Goal: Use online tool/utility

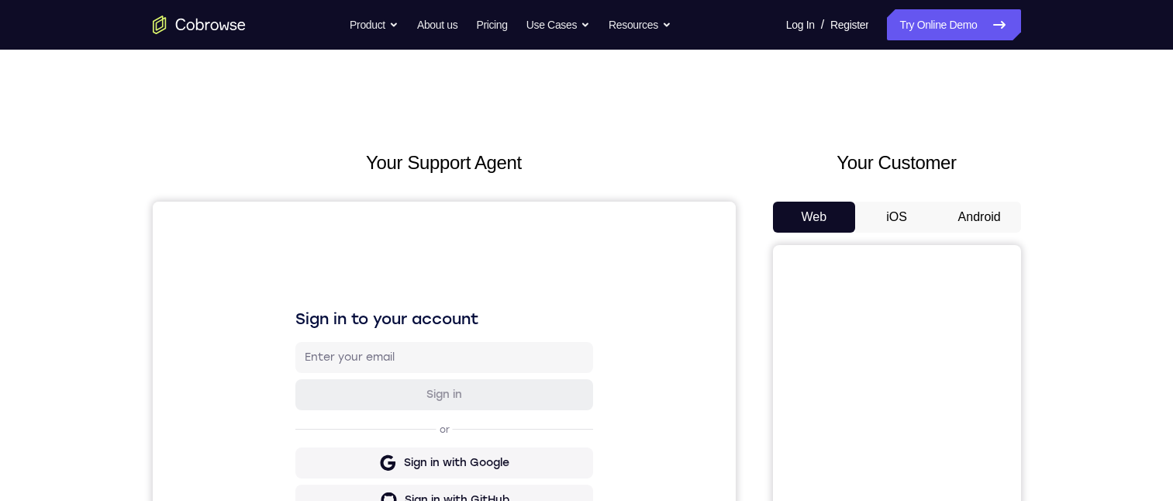
click at [975, 216] on button "Android" at bounding box center [979, 217] width 83 height 31
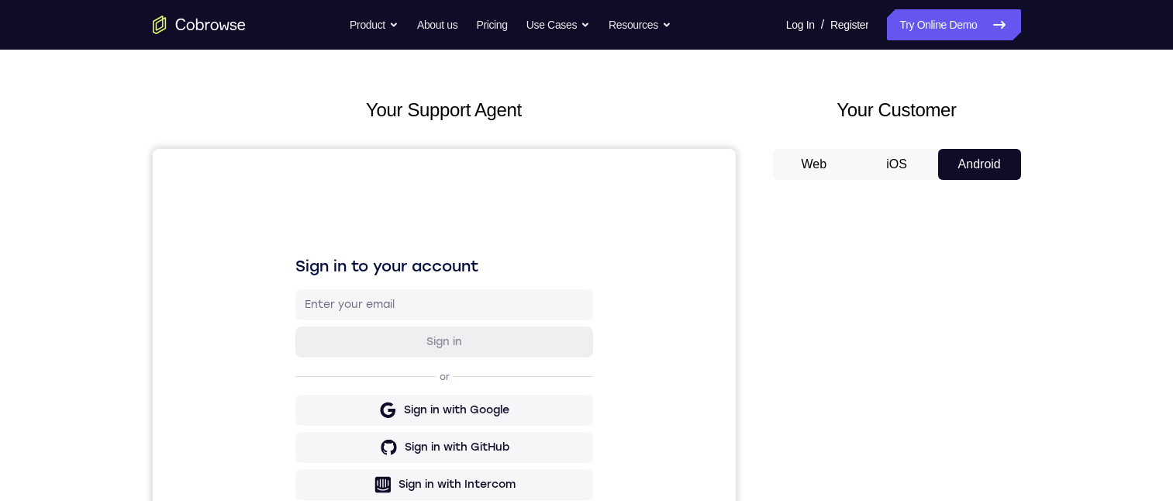
scroll to position [40, 0]
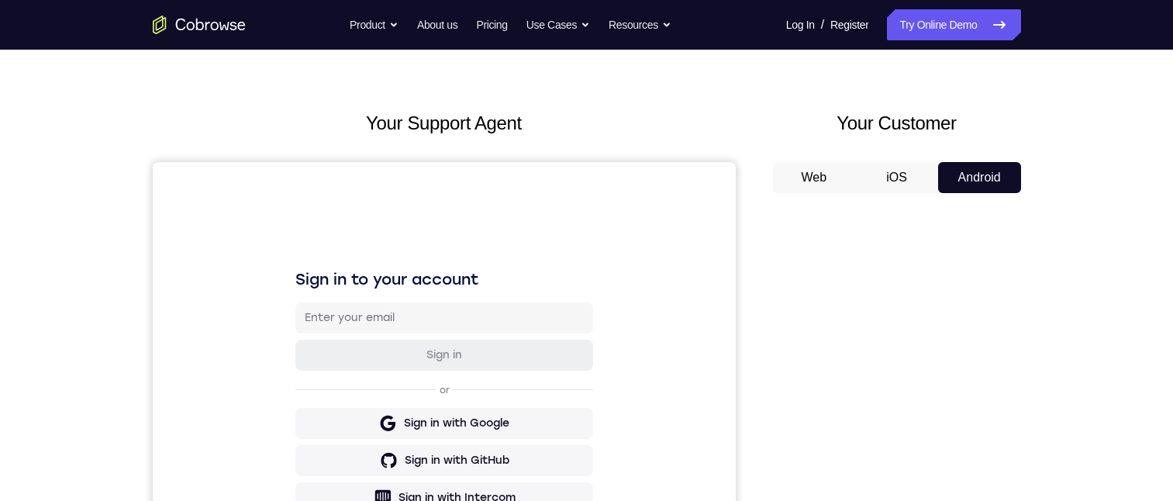
click at [886, 170] on button "iOS" at bounding box center [896, 177] width 83 height 31
click at [798, 170] on button "Web" at bounding box center [814, 177] width 83 height 31
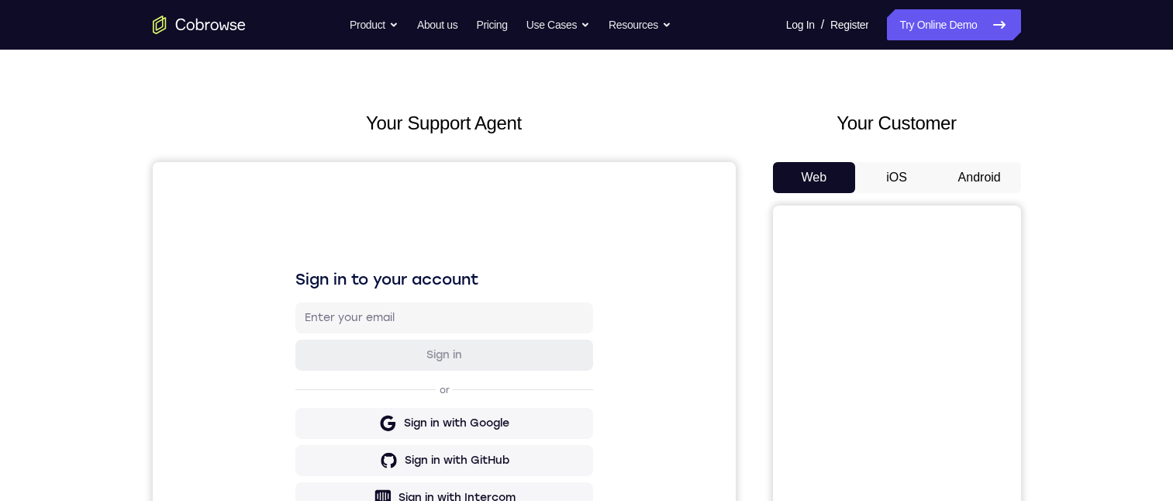
click at [900, 162] on button "iOS" at bounding box center [896, 177] width 83 height 31
click at [983, 185] on button "Android" at bounding box center [979, 177] width 83 height 31
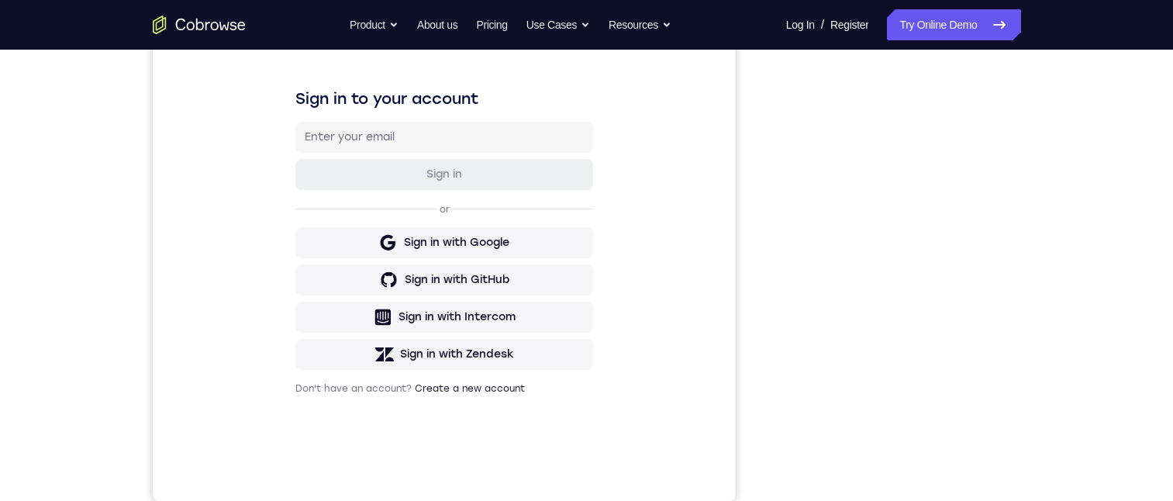
scroll to position [158, 0]
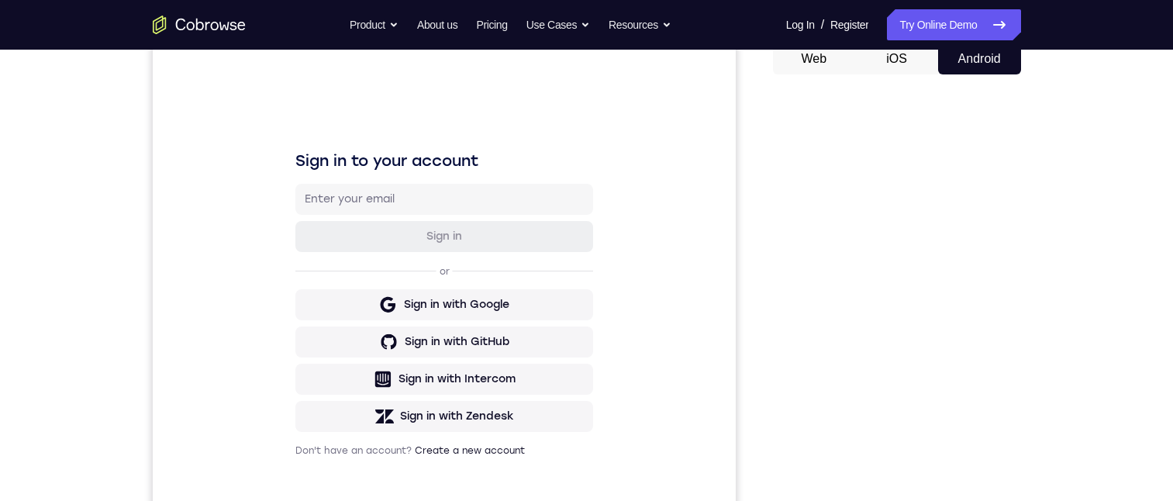
click at [898, 56] on button "iOS" at bounding box center [896, 58] width 83 height 31
drag, startPoint x: 971, startPoint y: 56, endPoint x: 976, endPoint y: 71, distance: 16.4
click at [976, 71] on button "Android" at bounding box center [979, 58] width 83 height 31
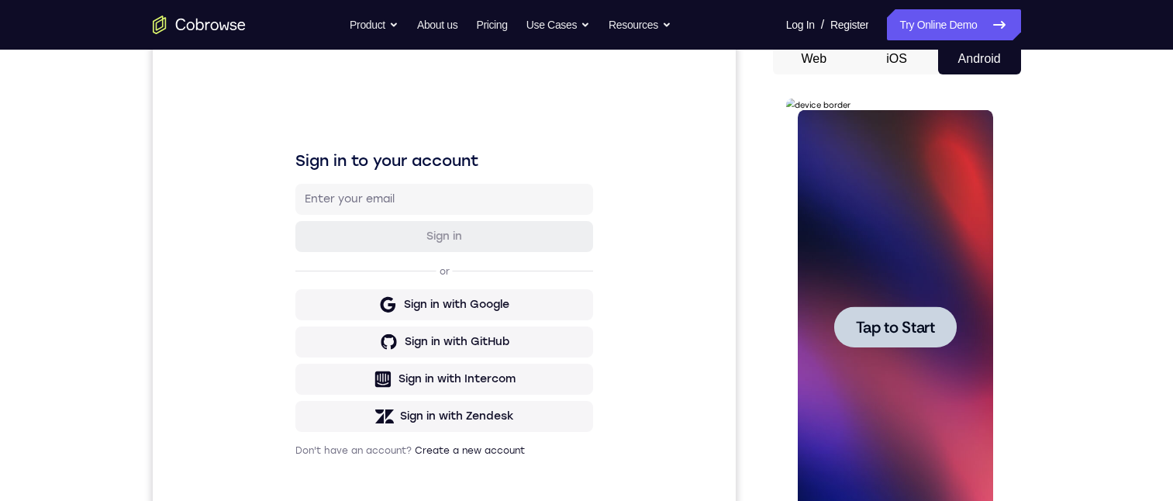
click at [910, 335] on span "Tap to Start" at bounding box center [895, 327] width 79 height 16
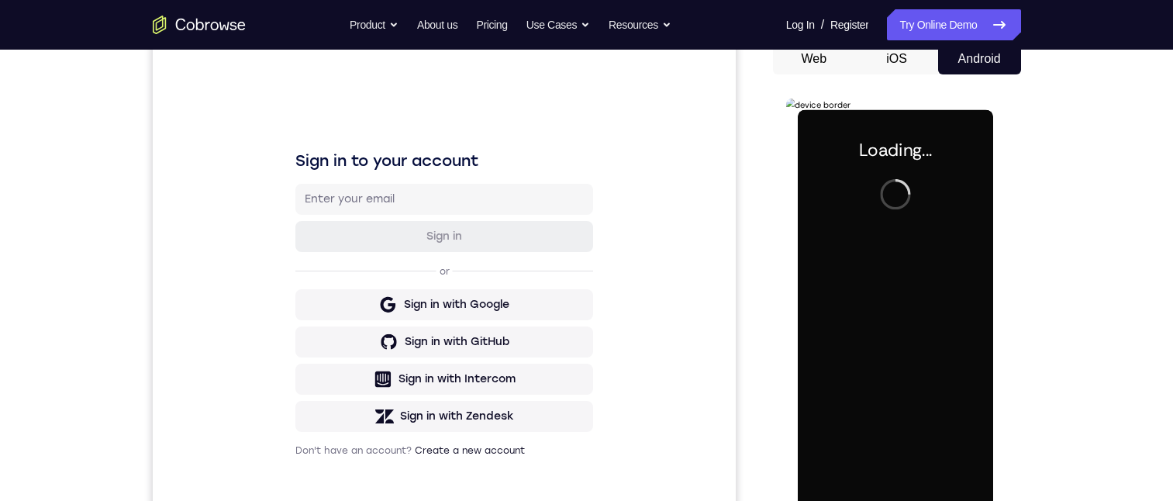
drag, startPoint x: 893, startPoint y: 55, endPoint x: 100, endPoint y: 3, distance: 795.0
click at [893, 55] on button "iOS" at bounding box center [896, 58] width 83 height 31
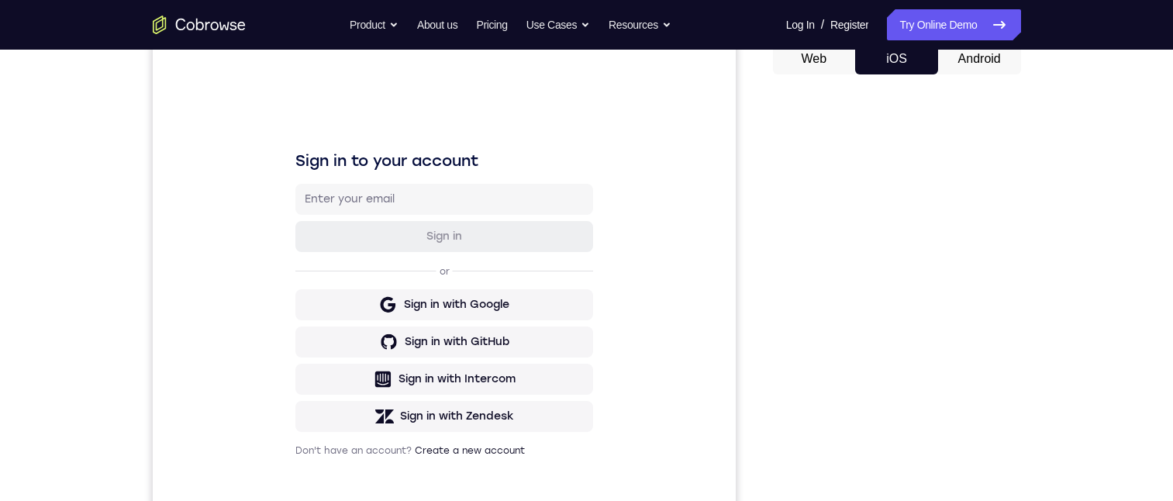
click at [977, 58] on button "Android" at bounding box center [979, 58] width 83 height 31
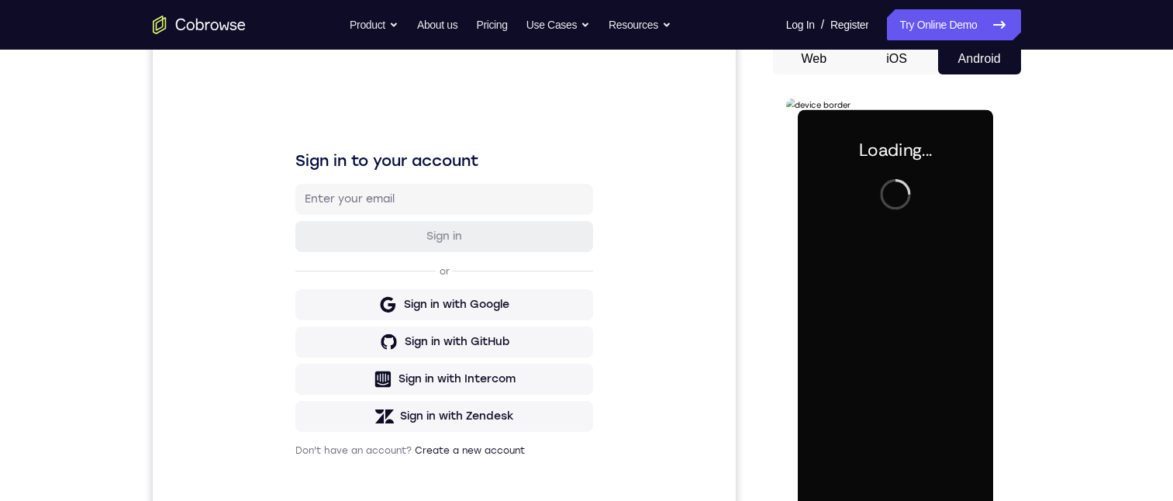
click at [894, 60] on button "iOS" at bounding box center [896, 58] width 83 height 31
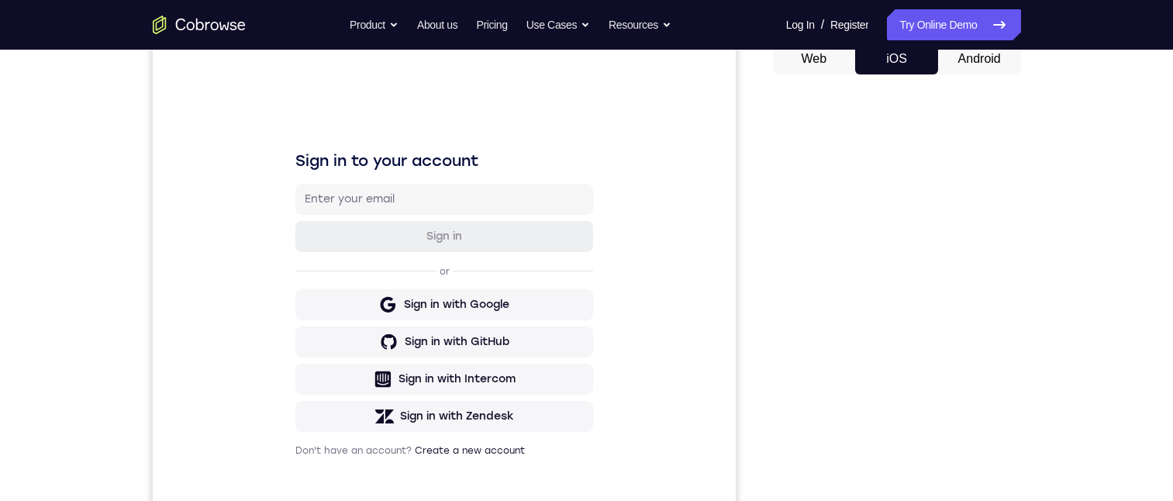
click at [974, 55] on button "Android" at bounding box center [979, 58] width 83 height 31
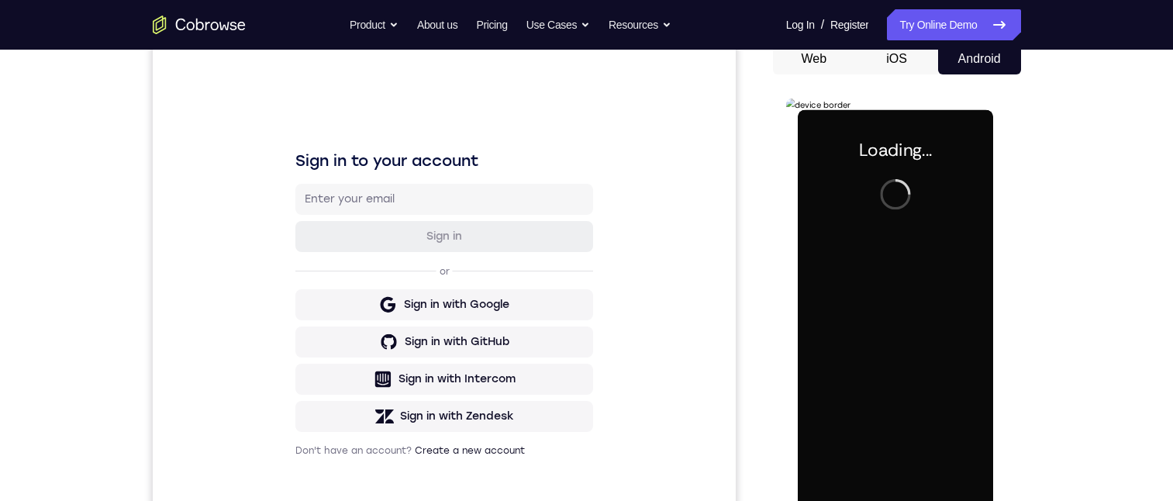
click at [893, 54] on button "iOS" at bounding box center [896, 58] width 83 height 31
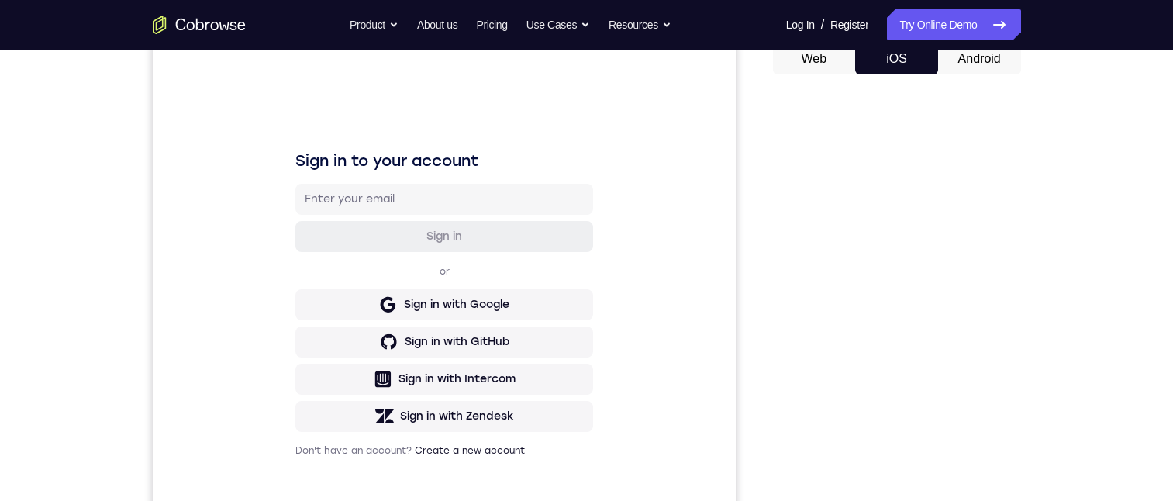
click at [967, 61] on button "Android" at bounding box center [979, 58] width 83 height 31
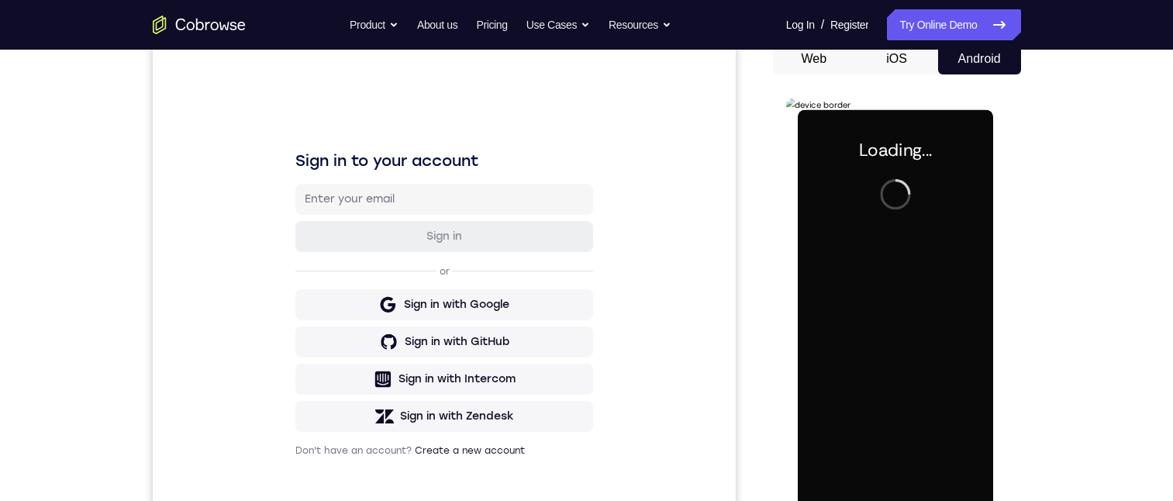
click at [906, 61] on button "iOS" at bounding box center [896, 58] width 83 height 31
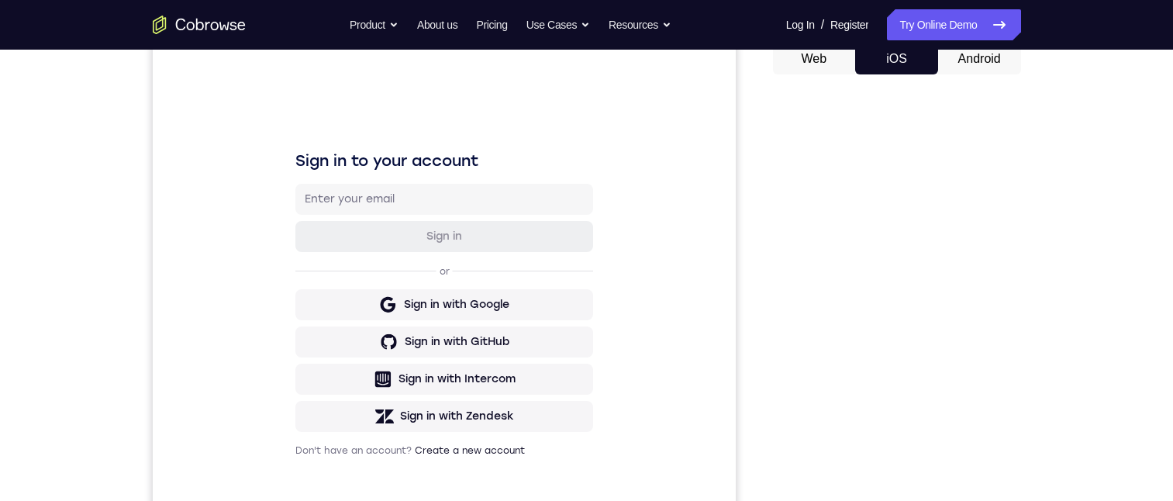
click at [965, 70] on button "Android" at bounding box center [979, 58] width 83 height 31
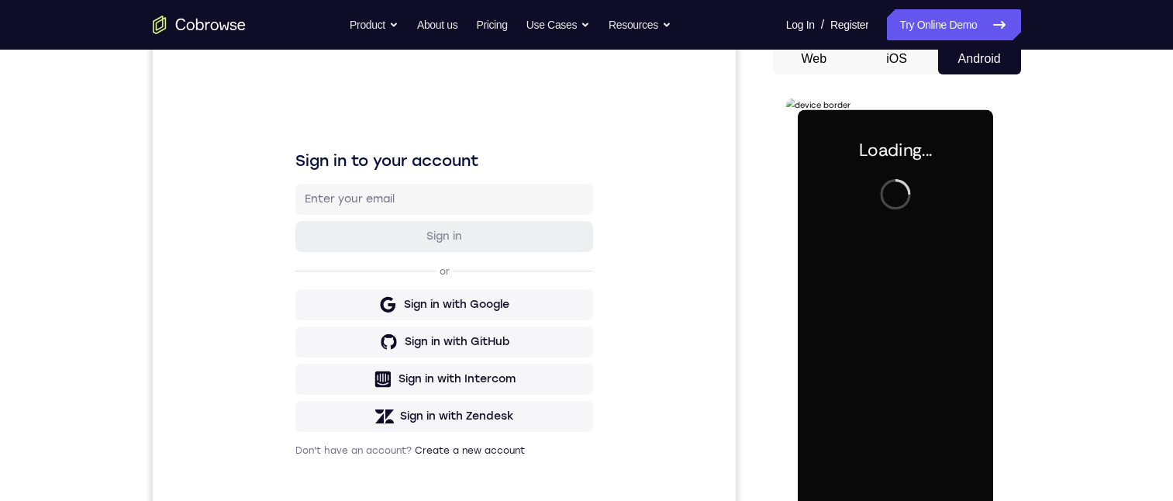
click at [881, 61] on button "iOS" at bounding box center [896, 58] width 83 height 31
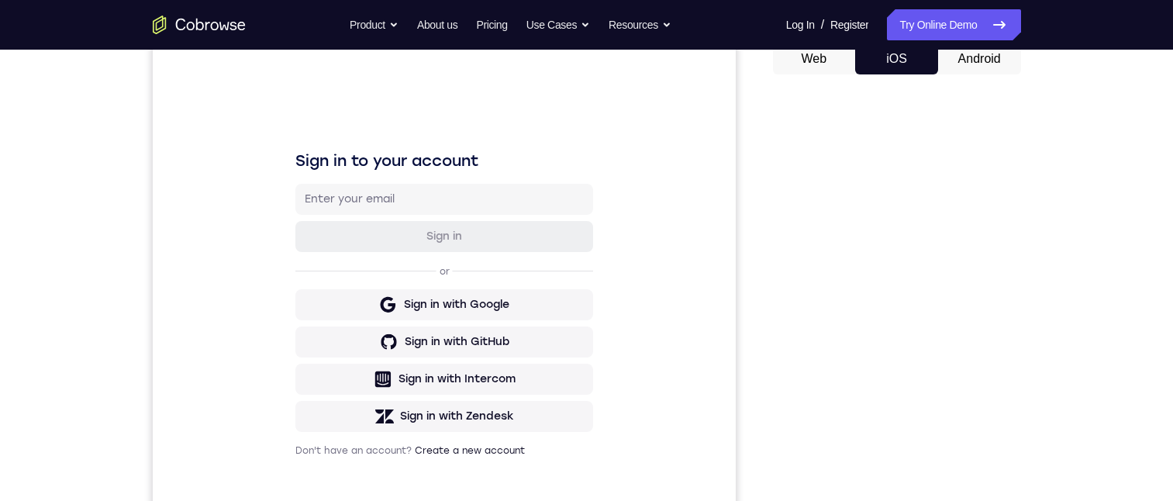
click at [974, 59] on button "Android" at bounding box center [979, 58] width 83 height 31
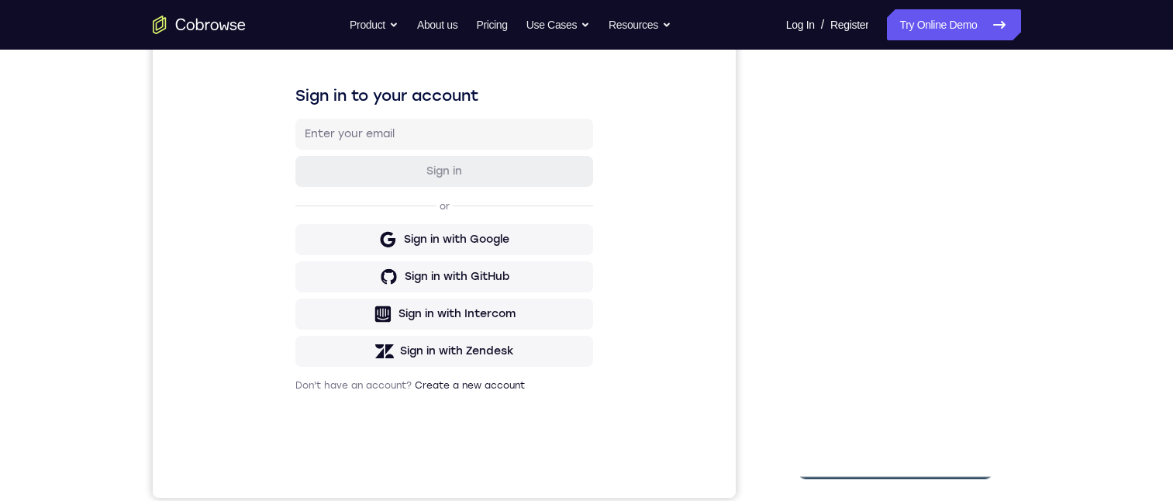
scroll to position [233, 0]
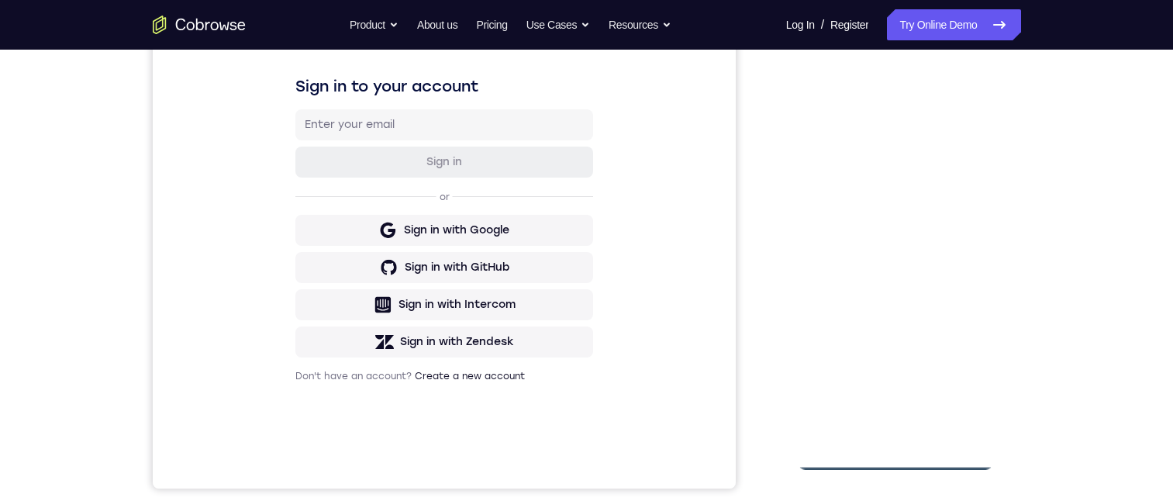
click at [893, 449] on div at bounding box center [895, 253] width 195 height 434
click at [899, 455] on div at bounding box center [895, 253] width 195 height 434
click at [963, 388] on div at bounding box center [895, 253] width 195 height 434
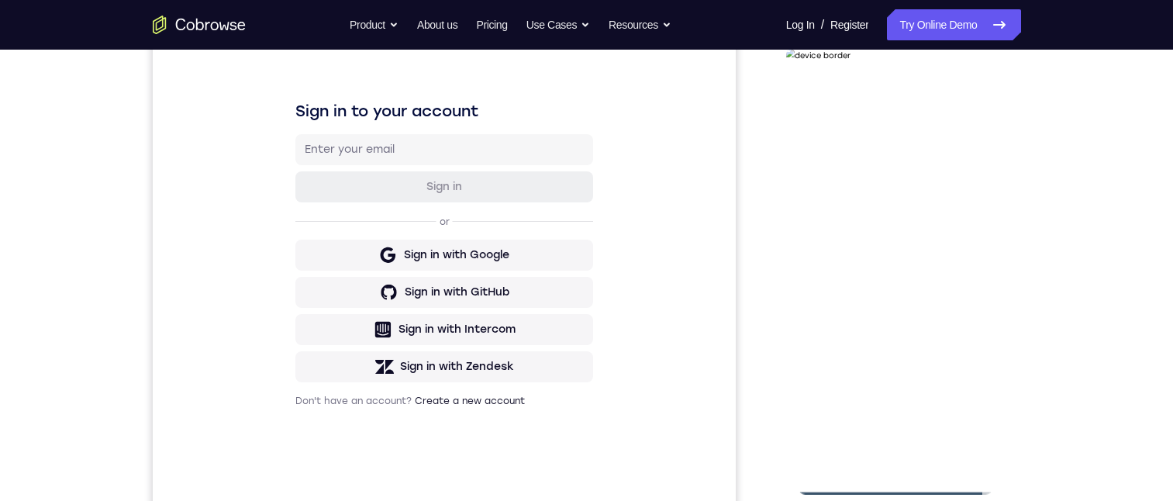
click at [892, 118] on div at bounding box center [895, 277] width 195 height 434
click at [959, 274] on div at bounding box center [895, 277] width 195 height 434
click at [878, 306] on div at bounding box center [895, 277] width 195 height 434
click at [881, 306] on div at bounding box center [895, 277] width 195 height 434
click at [858, 257] on div at bounding box center [895, 277] width 195 height 434
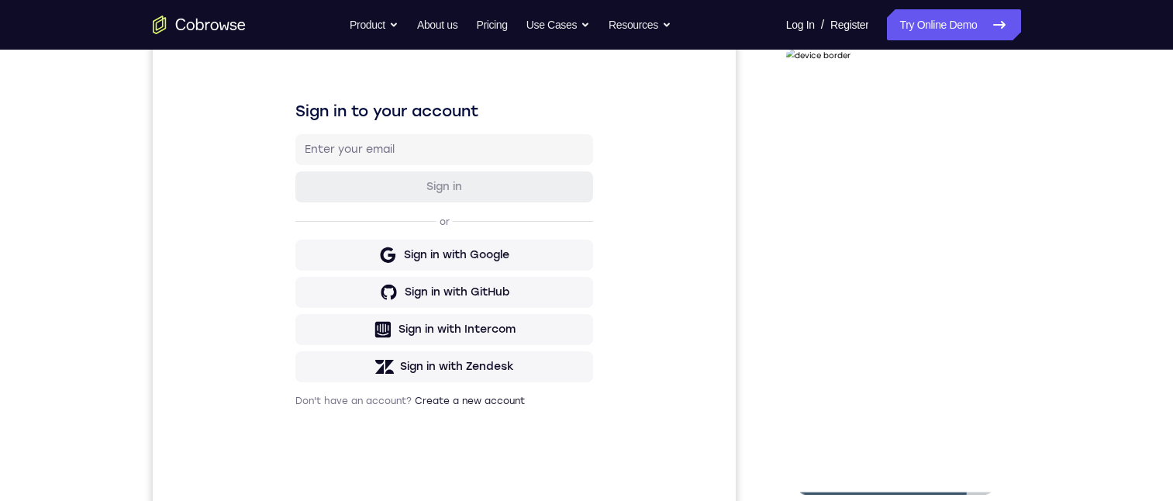
click at [859, 242] on div at bounding box center [895, 277] width 195 height 434
click at [891, 274] on div at bounding box center [895, 277] width 195 height 434
click at [903, 331] on div at bounding box center [895, 277] width 195 height 434
click at [977, 139] on div at bounding box center [895, 277] width 195 height 434
click at [933, 456] on div at bounding box center [895, 277] width 195 height 434
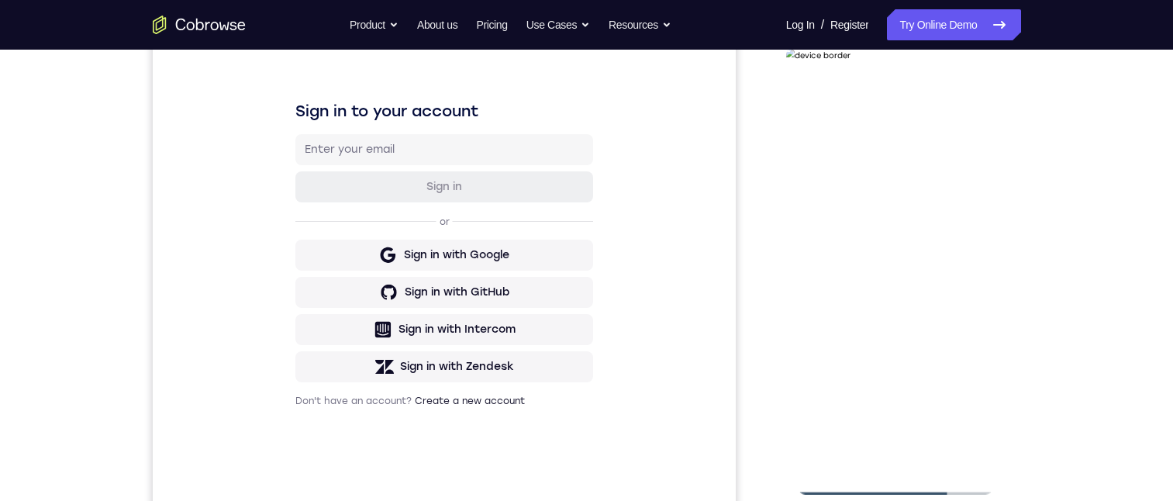
click at [889, 358] on div at bounding box center [895, 277] width 195 height 434
click at [935, 260] on div at bounding box center [895, 277] width 195 height 434
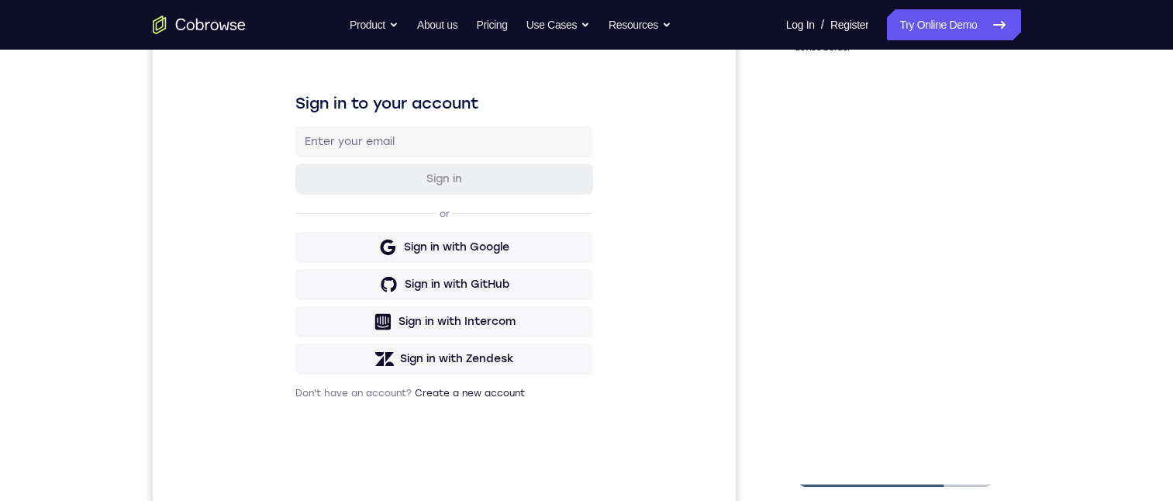
scroll to position [223, 0]
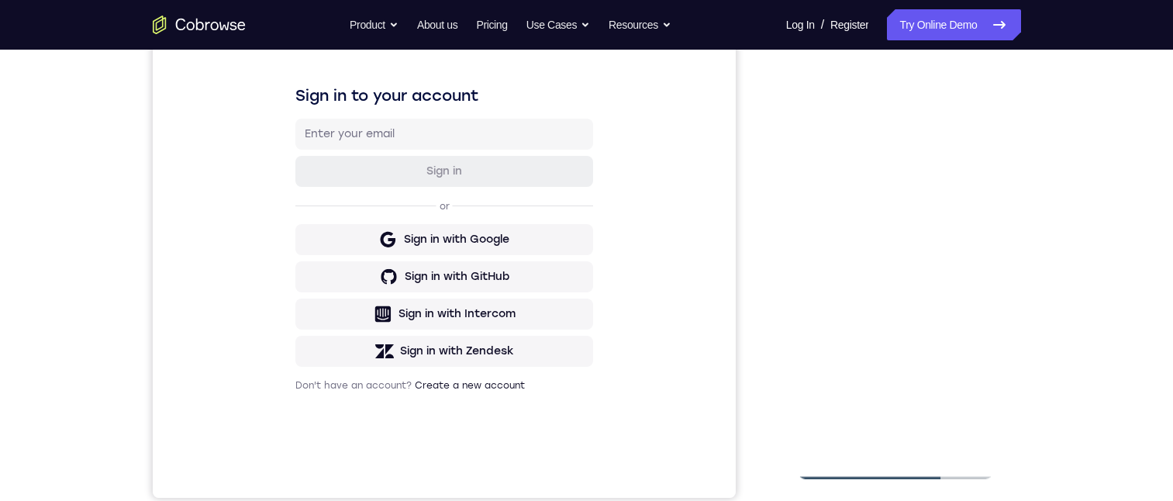
click at [813, 108] on div at bounding box center [895, 262] width 195 height 434
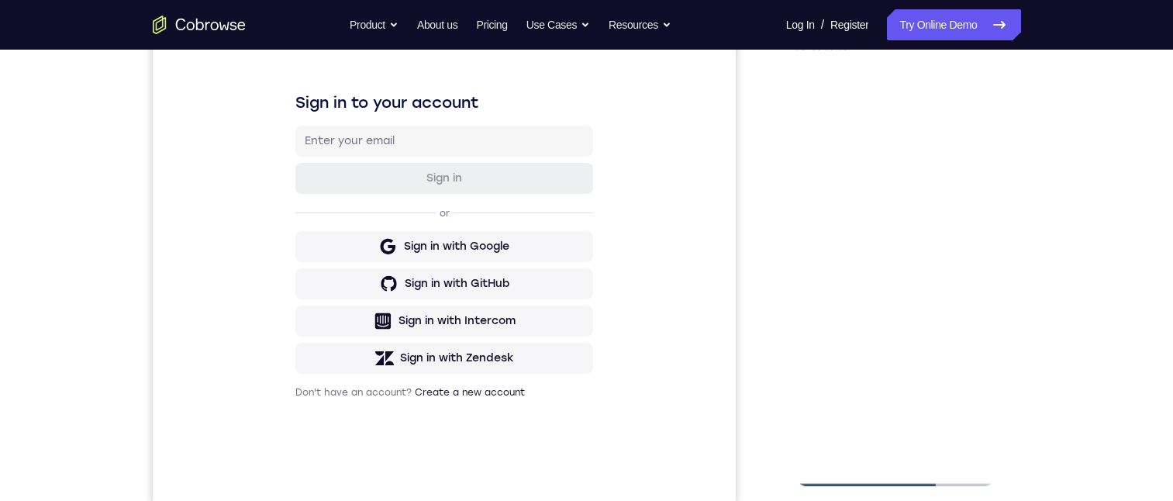
click at [815, 105] on div at bounding box center [895, 269] width 195 height 434
click at [978, 108] on div at bounding box center [895, 269] width 195 height 434
click at [809, 111] on div at bounding box center [895, 269] width 195 height 434
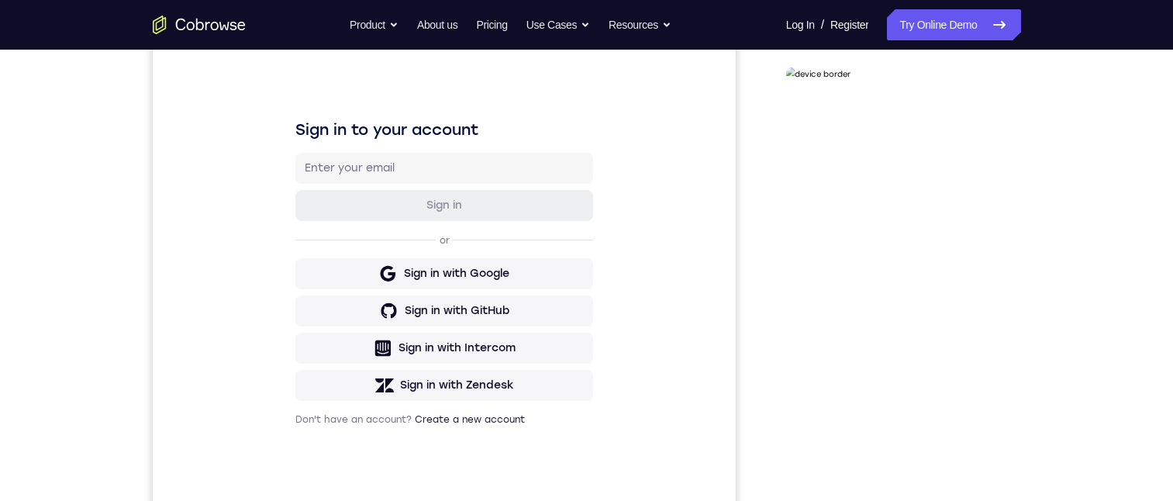
click at [910, 127] on div at bounding box center [895, 296] width 195 height 434
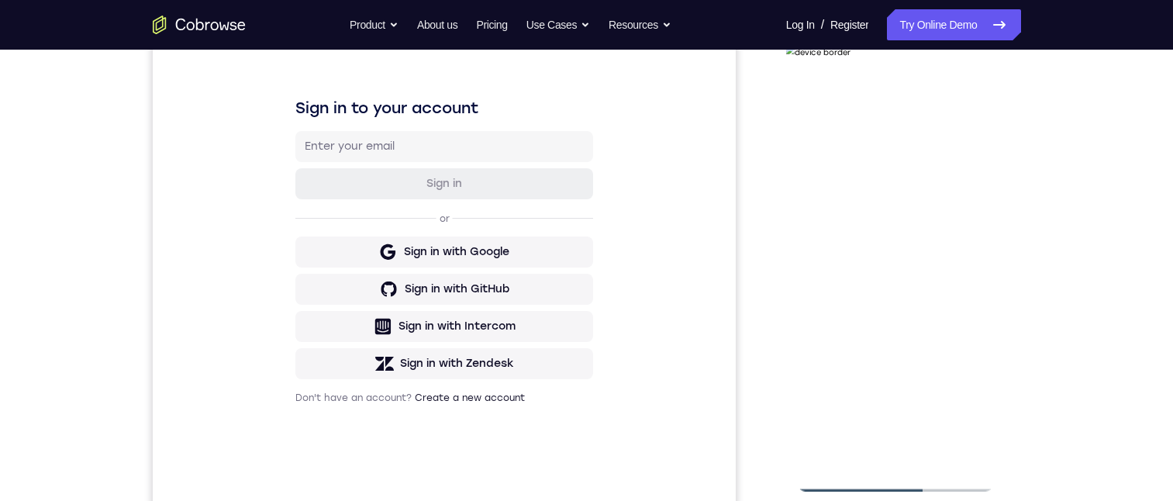
click at [837, 121] on div at bounding box center [895, 274] width 195 height 434
click at [972, 142] on div at bounding box center [895, 274] width 195 height 434
click at [955, 447] on div at bounding box center [895, 274] width 195 height 434
click at [813, 357] on div at bounding box center [895, 274] width 195 height 434
click at [955, 447] on div at bounding box center [895, 274] width 195 height 434
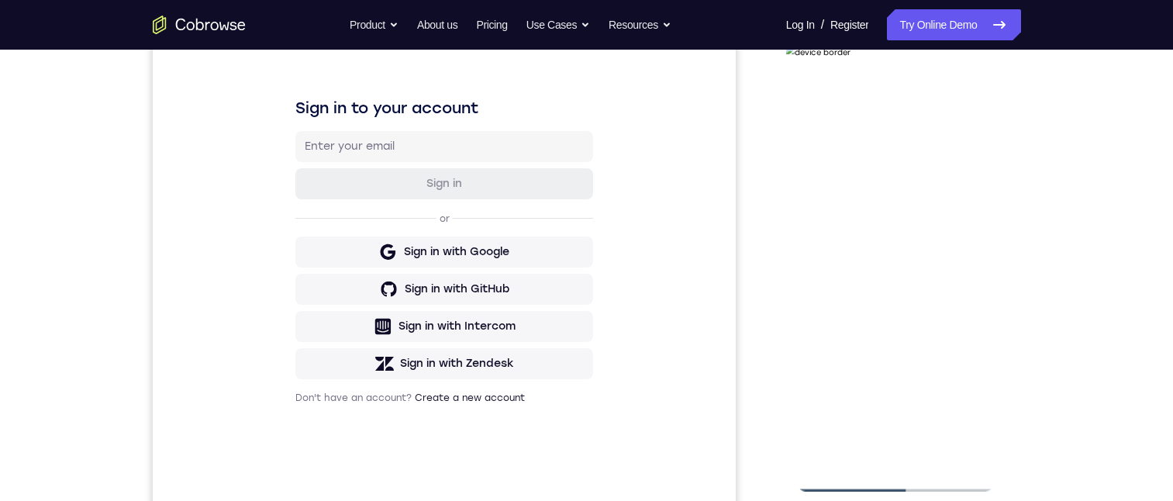
scroll to position [234, 0]
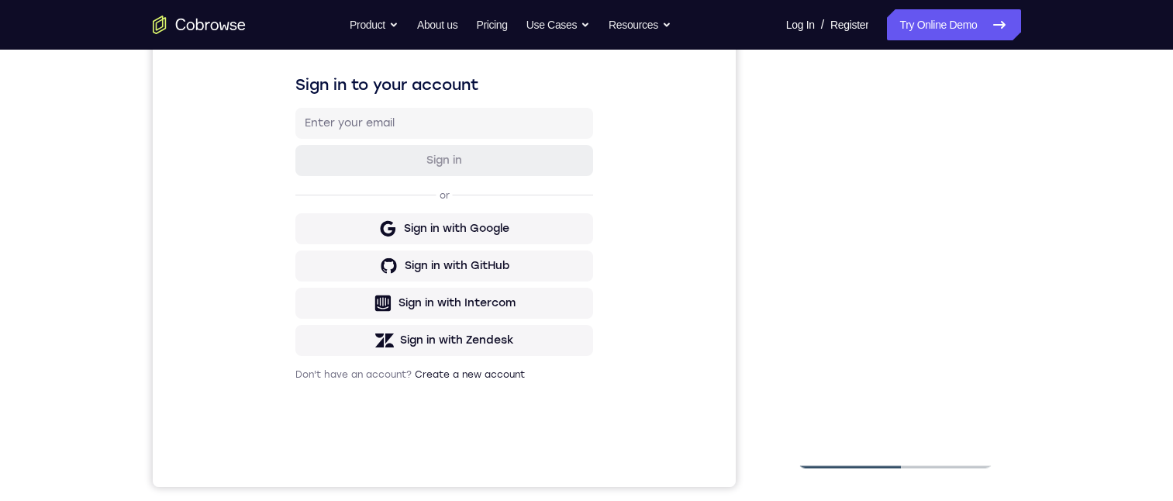
click at [970, 360] on div at bounding box center [895, 251] width 195 height 434
click at [955, 427] on div at bounding box center [895, 251] width 195 height 434
click at [975, 99] on div at bounding box center [895, 251] width 195 height 434
click at [918, 124] on div at bounding box center [895, 251] width 195 height 434
click at [955, 428] on div at bounding box center [895, 251] width 195 height 434
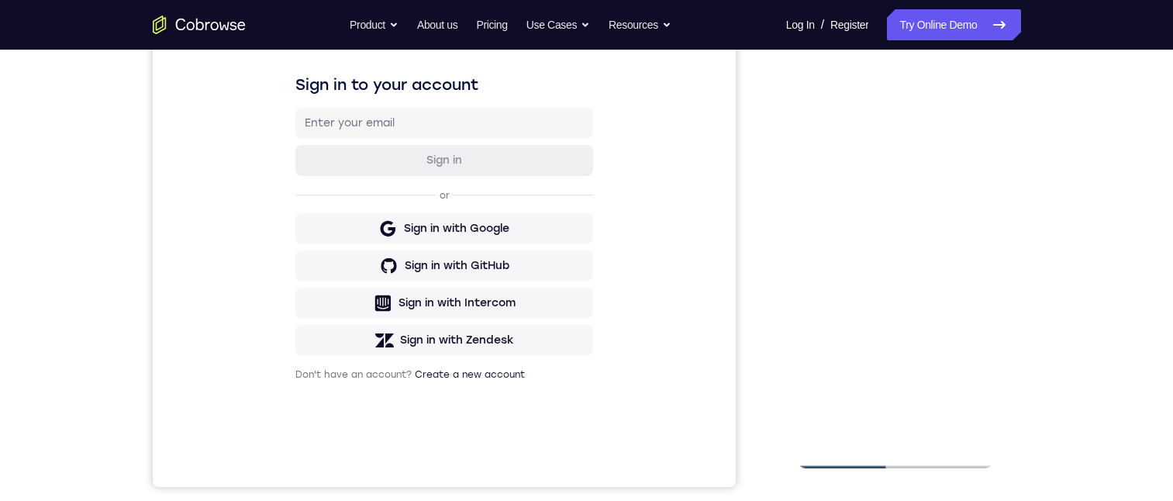
click at [976, 97] on div at bounding box center [895, 251] width 195 height 434
click at [867, 126] on div at bounding box center [895, 251] width 195 height 434
click at [955, 427] on div at bounding box center [895, 251] width 195 height 434
click at [971, 300] on div at bounding box center [895, 251] width 195 height 434
click at [955, 429] on div at bounding box center [895, 251] width 195 height 434
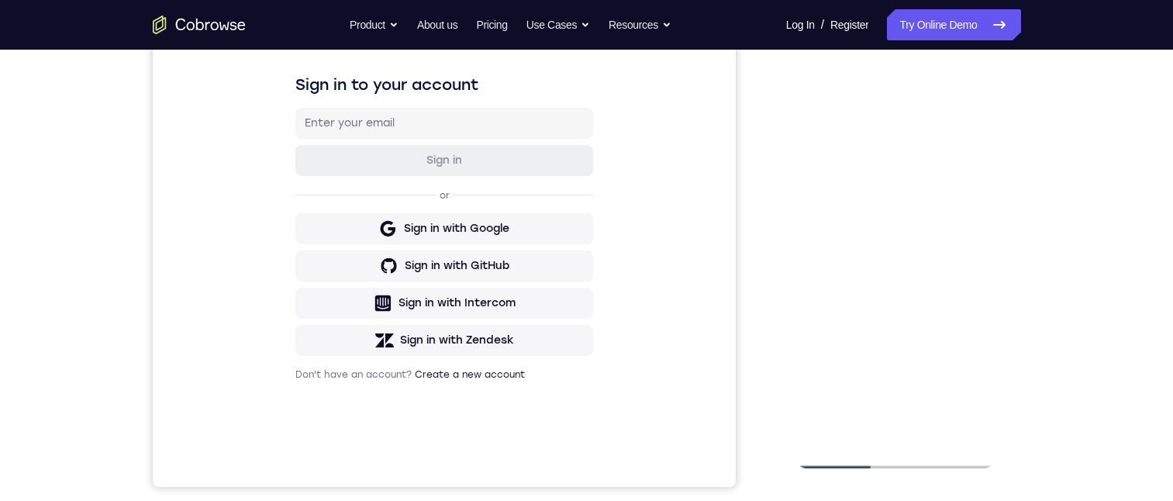
click at [877, 416] on div at bounding box center [895, 251] width 195 height 434
click at [806, 355] on div at bounding box center [895, 251] width 195 height 434
click at [872, 431] on div at bounding box center [895, 251] width 195 height 434
click at [843, 455] on div at bounding box center [895, 251] width 195 height 434
click at [911, 349] on div at bounding box center [895, 251] width 195 height 434
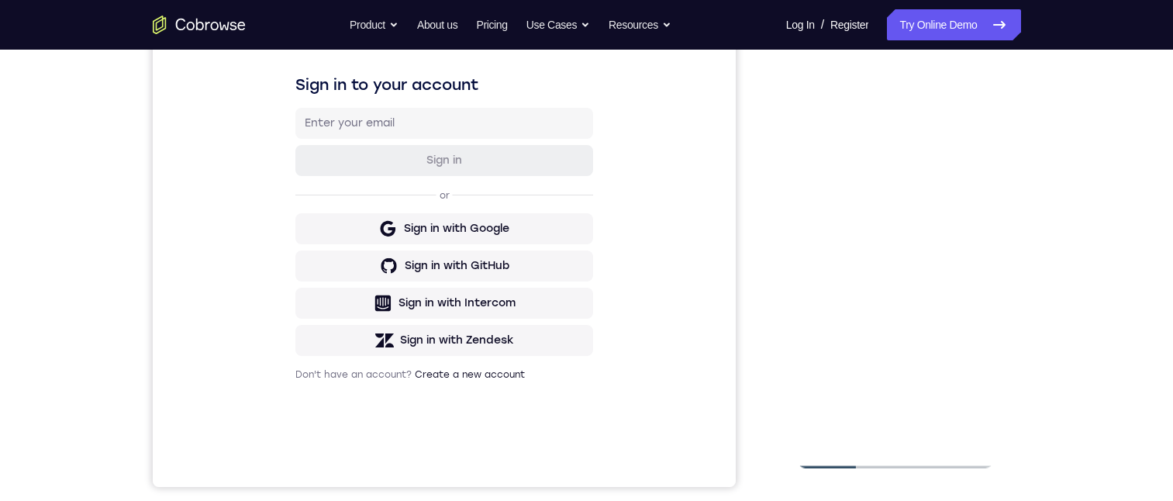
click at [975, 429] on div at bounding box center [895, 251] width 195 height 434
click at [974, 98] on div at bounding box center [895, 251] width 195 height 434
click at [977, 98] on div at bounding box center [895, 251] width 195 height 434
click at [934, 433] on div at bounding box center [895, 251] width 195 height 434
click at [865, 264] on div at bounding box center [895, 251] width 195 height 434
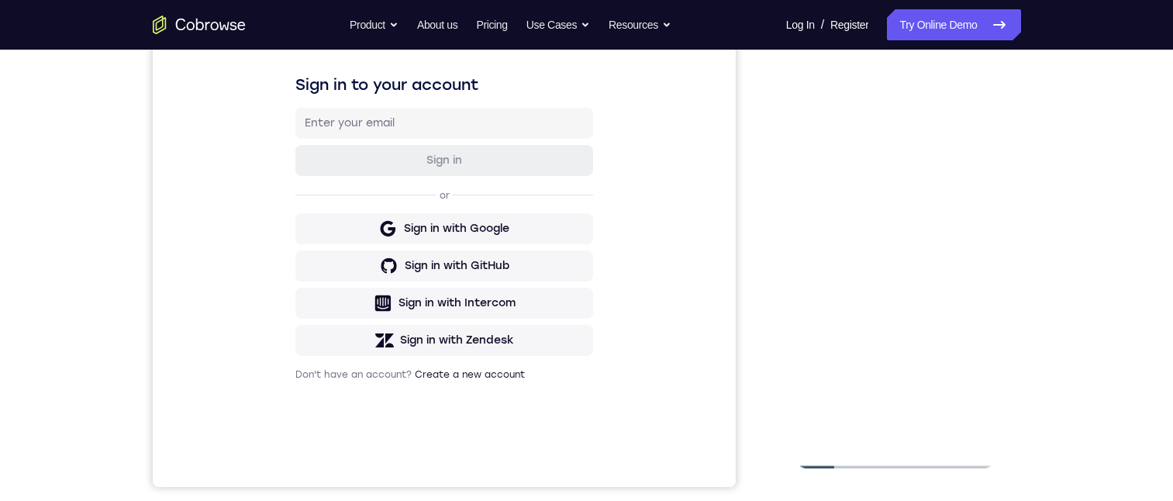
click at [841, 453] on div at bounding box center [895, 251] width 195 height 434
click at [813, 95] on div at bounding box center [895, 251] width 195 height 434
click at [971, 433] on div at bounding box center [895, 251] width 195 height 434
click at [907, 91] on div at bounding box center [895, 251] width 195 height 434
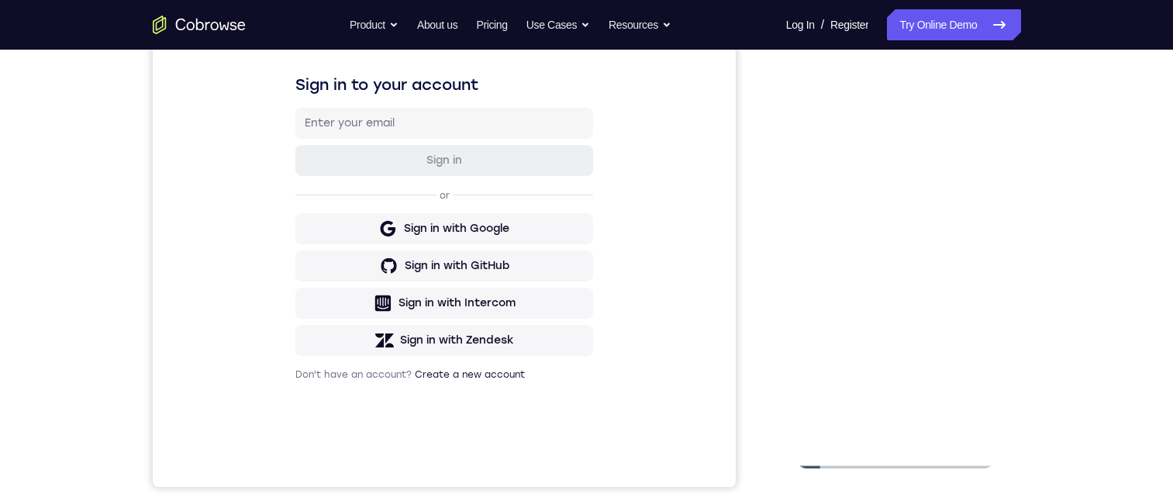
click at [983, 95] on div at bounding box center [895, 251] width 195 height 434
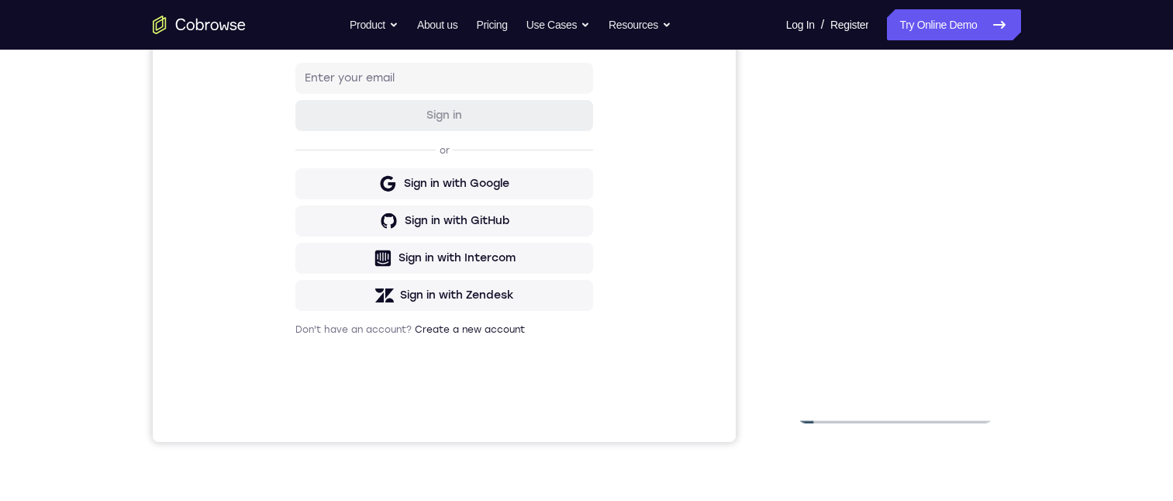
scroll to position [210, 0]
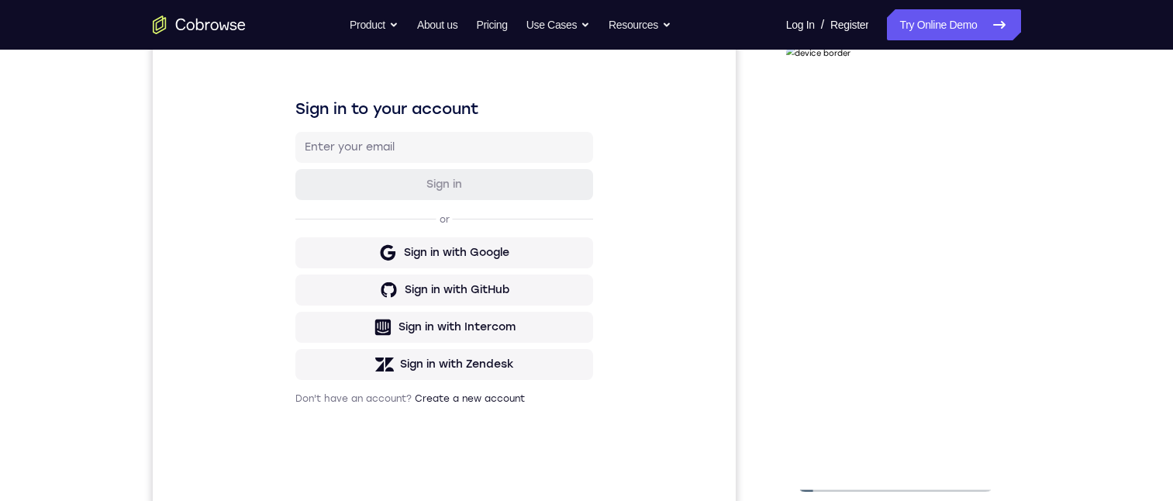
click at [933, 360] on div at bounding box center [895, 275] width 195 height 434
click at [970, 358] on div at bounding box center [895, 275] width 195 height 434
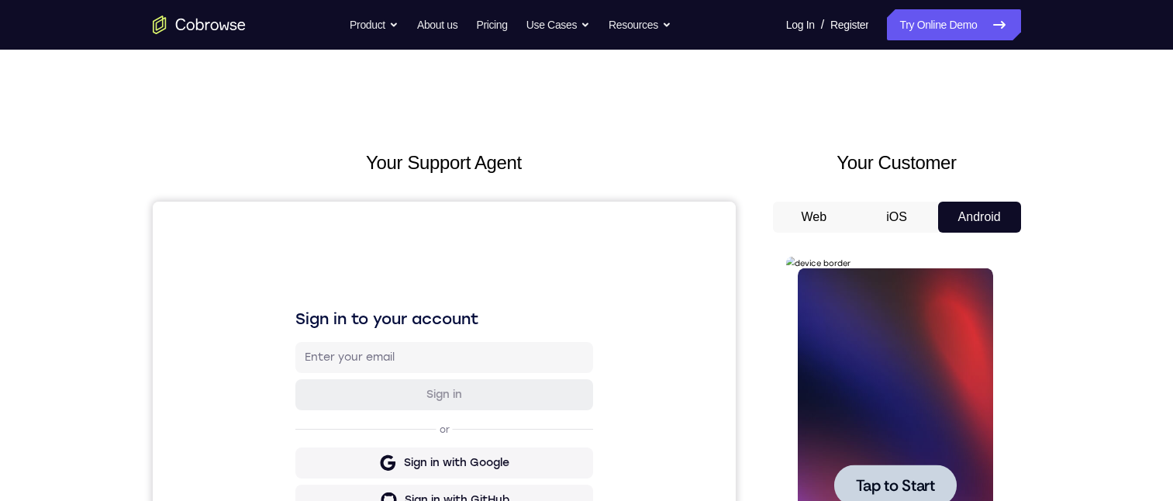
scroll to position [232, 0]
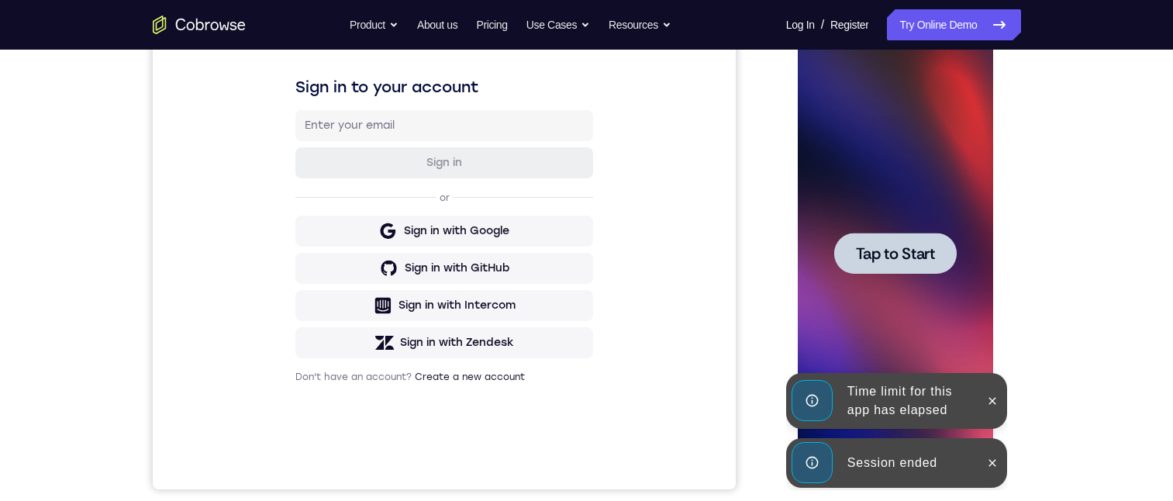
click at [989, 464] on icon at bounding box center [992, 463] width 12 height 12
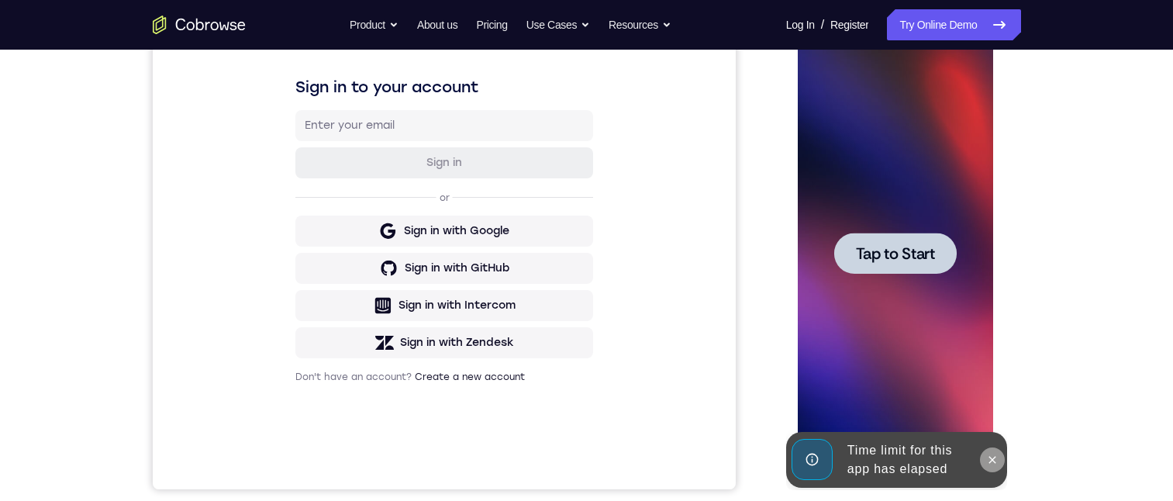
click at [993, 456] on icon at bounding box center [992, 460] width 12 height 12
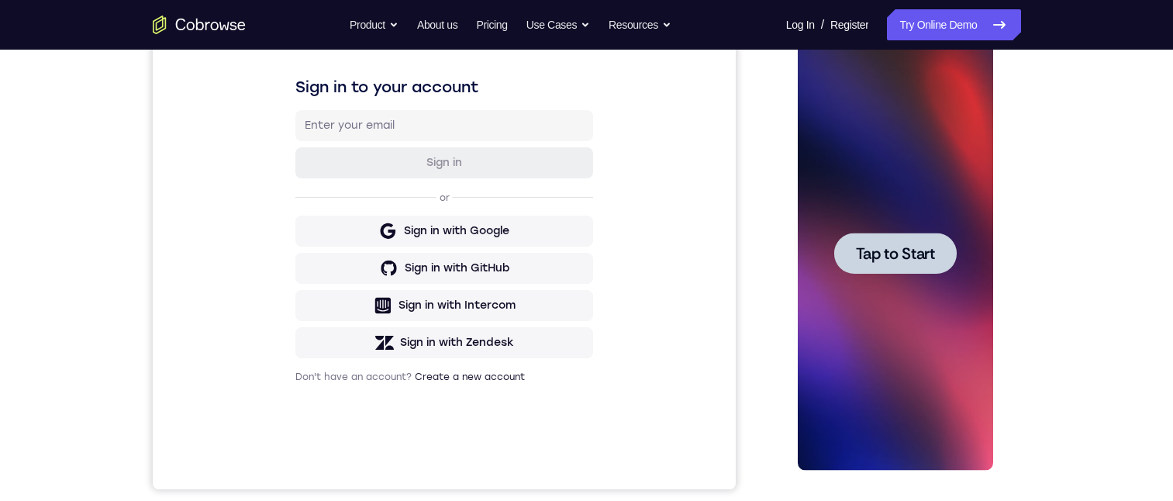
click at [895, 256] on span "Tap to Start" at bounding box center [895, 254] width 79 height 16
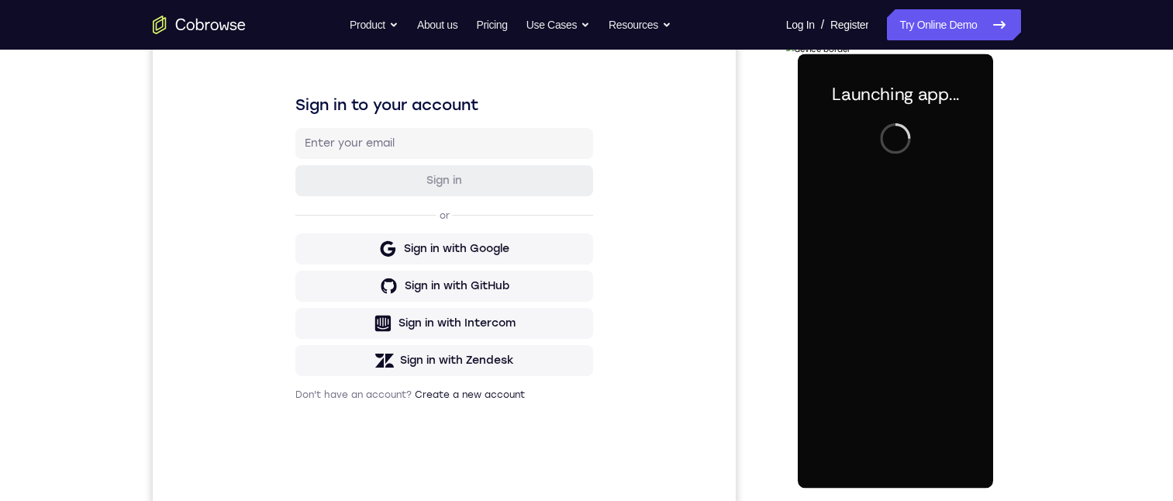
scroll to position [299, 0]
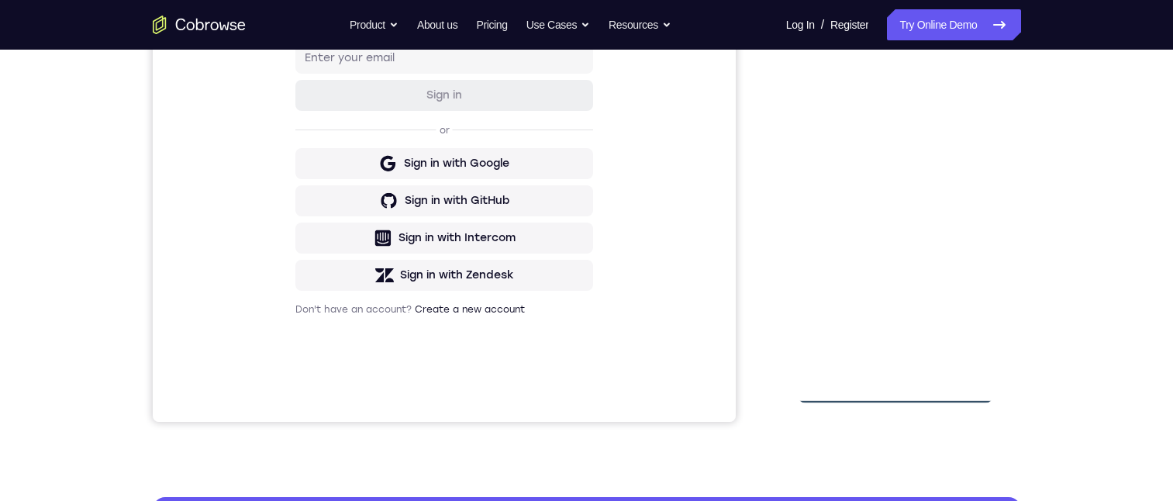
click at [896, 388] on div at bounding box center [895, 186] width 195 height 434
drag, startPoint x: 971, startPoint y: 326, endPoint x: 1078, endPoint y: 315, distance: 107.6
click at [1007, 315] on html "Online web based iOS Simulators and Android Emulators. Run iPhone, iPad, Mobile…" at bounding box center [896, 189] width 221 height 465
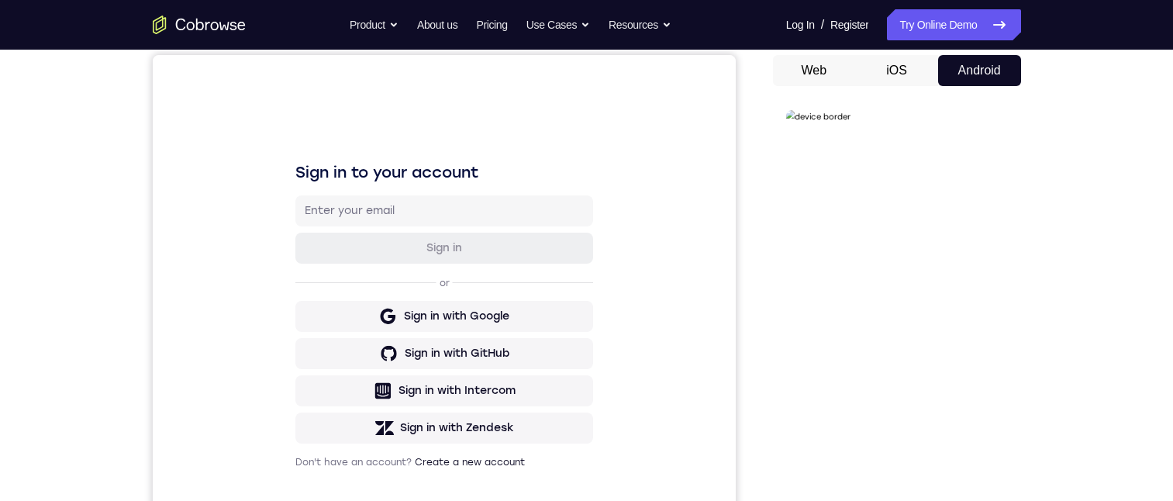
drag, startPoint x: 963, startPoint y: 476, endPoint x: 1794, endPoint y: 547, distance: 834.3
click at [963, 476] on div at bounding box center [895, 339] width 195 height 434
click at [855, 188] on div at bounding box center [895, 339] width 195 height 434
click at [962, 341] on div at bounding box center [895, 339] width 195 height 434
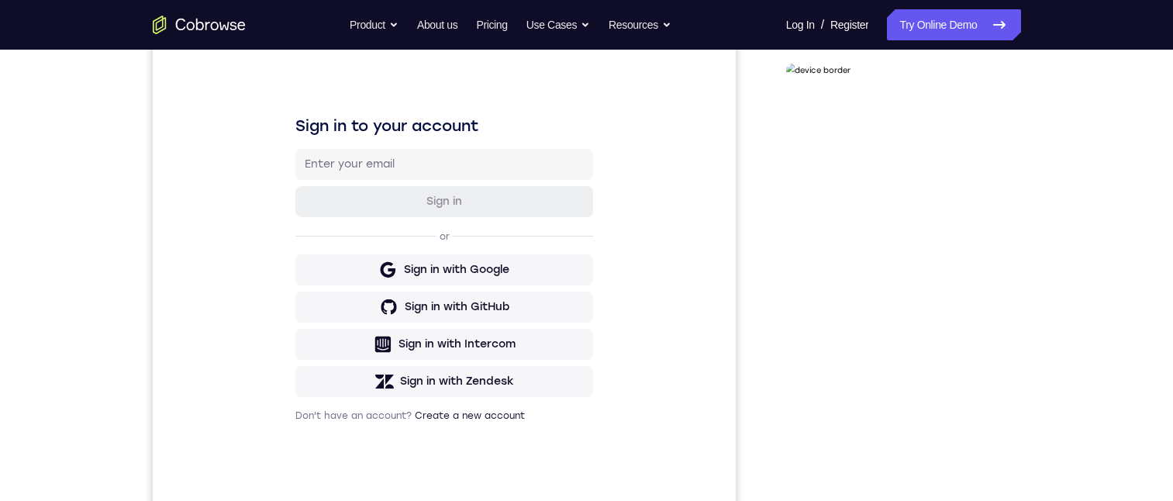
click at [881, 319] on div at bounding box center [895, 292] width 195 height 434
click at [868, 271] on div at bounding box center [895, 292] width 195 height 434
click at [868, 259] on div at bounding box center [895, 292] width 195 height 434
click at [875, 286] on div at bounding box center [895, 292] width 195 height 434
click at [879, 342] on div at bounding box center [895, 292] width 195 height 434
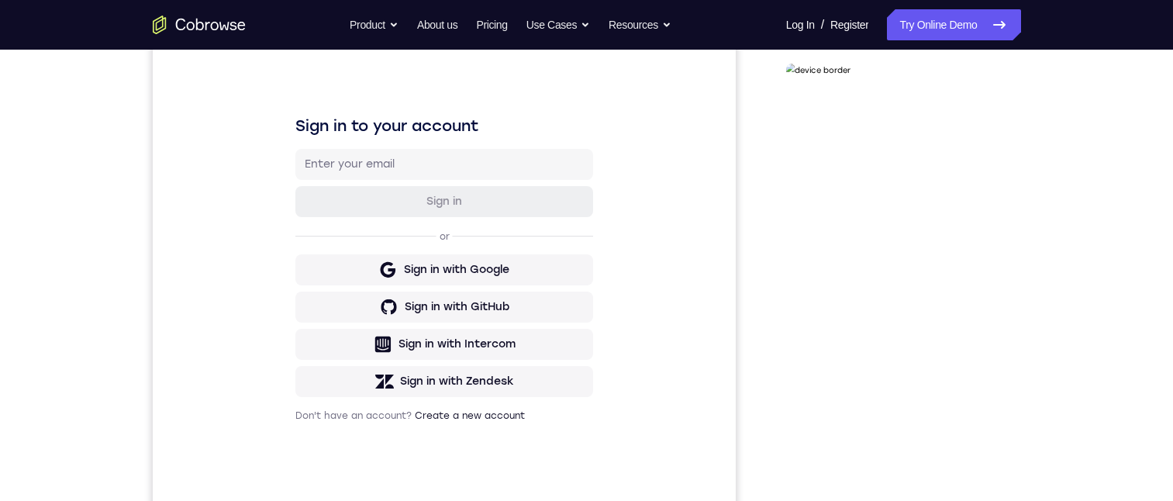
scroll to position [243, 0]
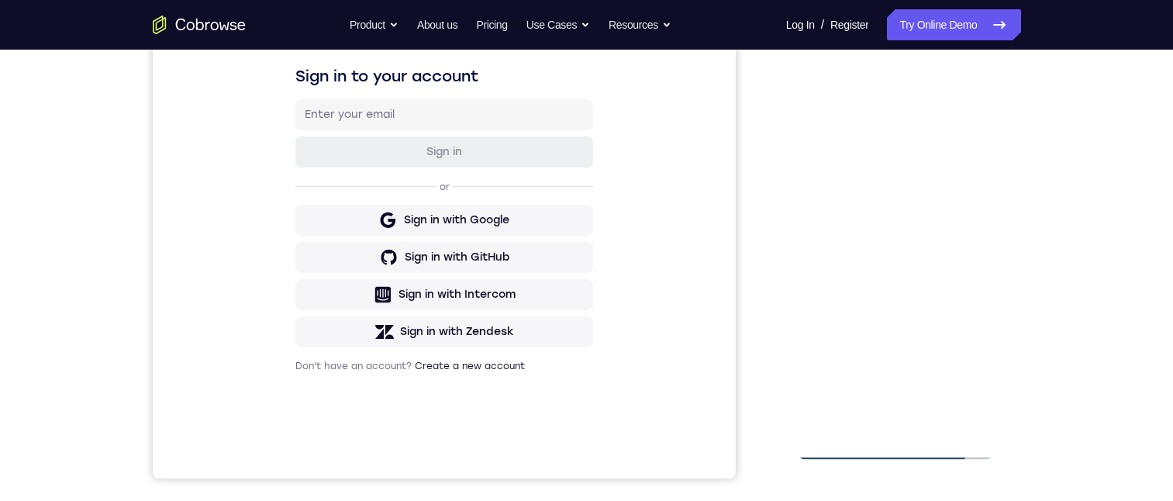
click at [977, 106] on div at bounding box center [895, 243] width 195 height 434
click at [931, 420] on div at bounding box center [895, 243] width 195 height 434
click at [887, 324] on div at bounding box center [895, 243] width 195 height 434
click at [872, 231] on div at bounding box center [895, 243] width 195 height 434
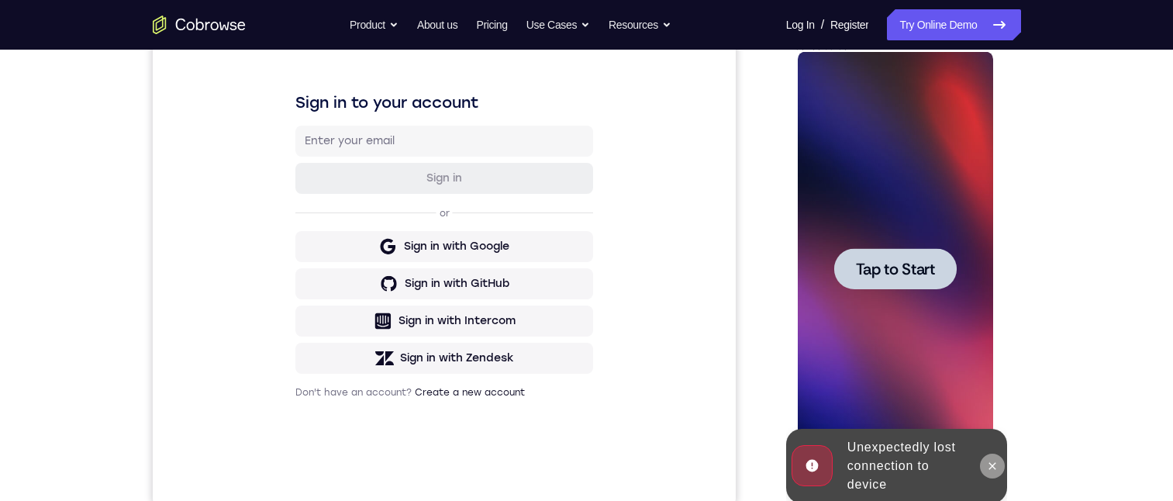
click at [995, 464] on icon at bounding box center [992, 465] width 7 height 7
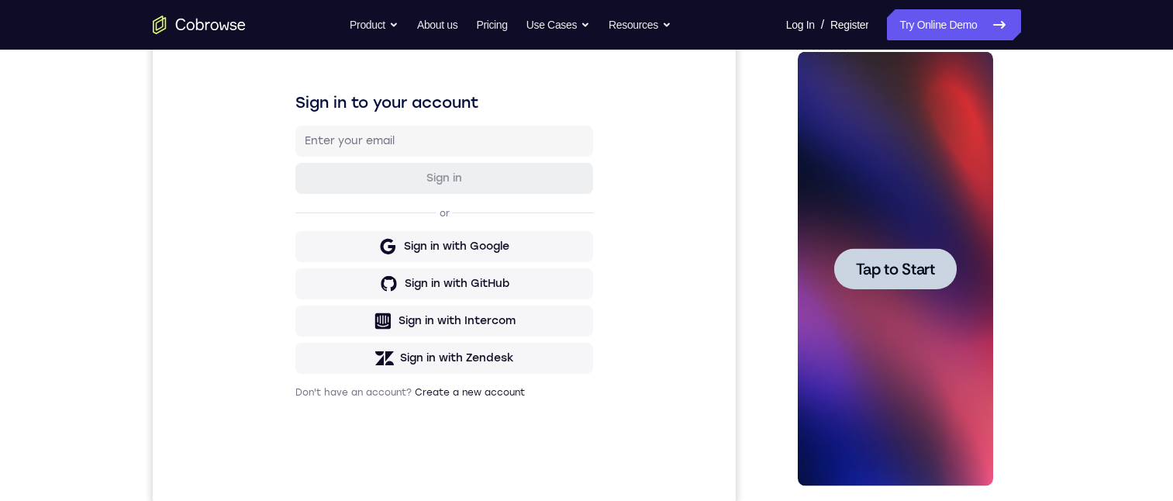
click at [922, 271] on span "Tap to Start" at bounding box center [895, 269] width 79 height 16
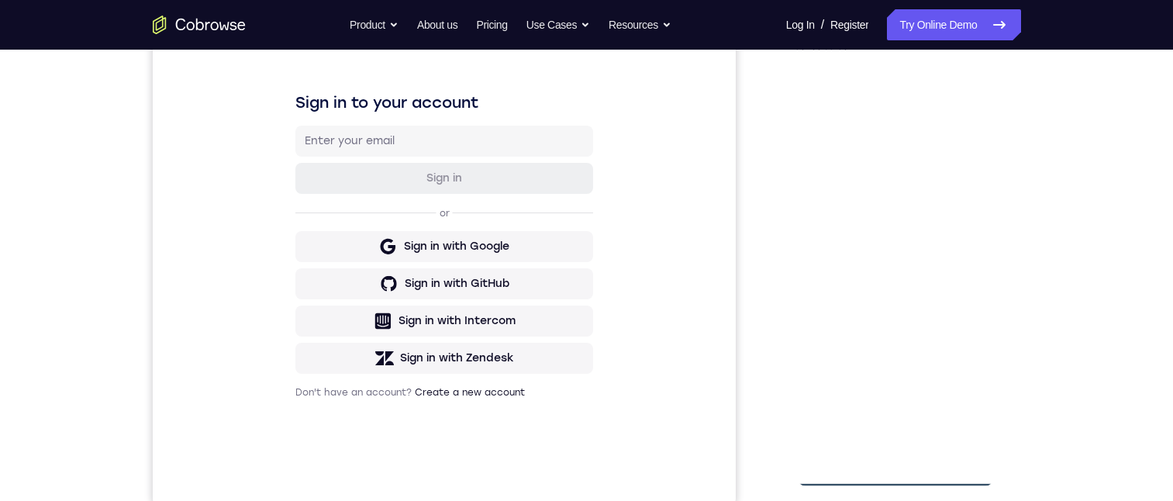
click at [898, 473] on div at bounding box center [895, 269] width 195 height 434
click at [962, 409] on div at bounding box center [895, 269] width 195 height 434
click at [855, 112] on div at bounding box center [895, 269] width 195 height 434
click at [958, 261] on div at bounding box center [895, 269] width 195 height 434
click at [878, 295] on div at bounding box center [895, 269] width 195 height 434
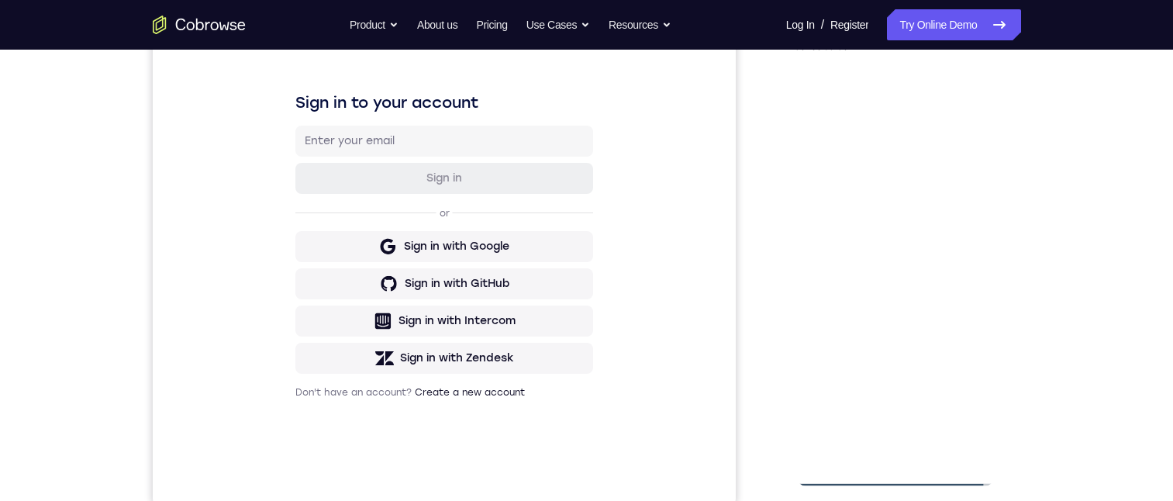
click at [882, 247] on div at bounding box center [895, 269] width 195 height 434
click at [877, 238] on div at bounding box center [895, 269] width 195 height 434
click at [893, 265] on div at bounding box center [895, 269] width 195 height 434
click at [951, 40] on div at bounding box center [895, 40] width 219 height 0
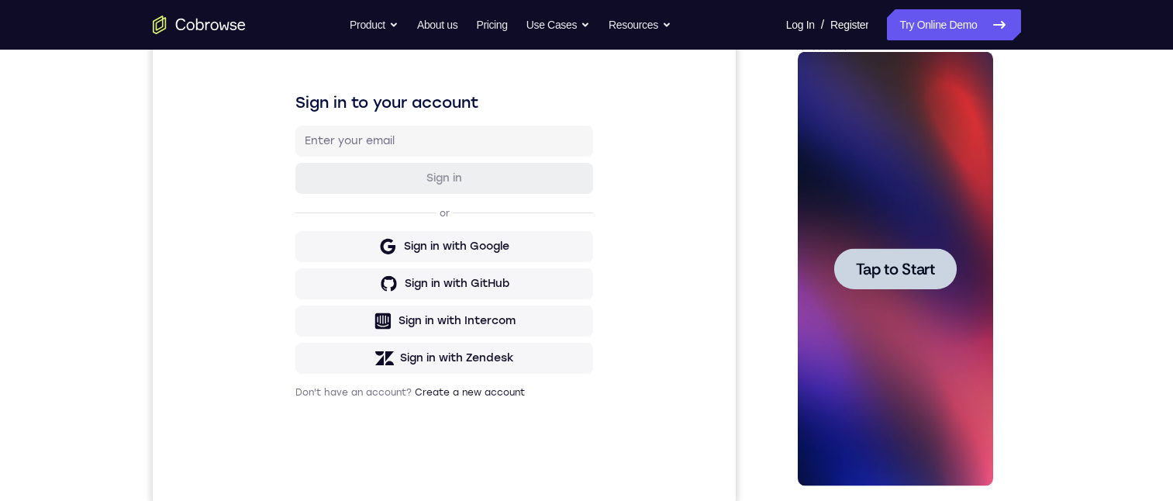
click at [917, 276] on span "Tap to Start" at bounding box center [895, 269] width 79 height 16
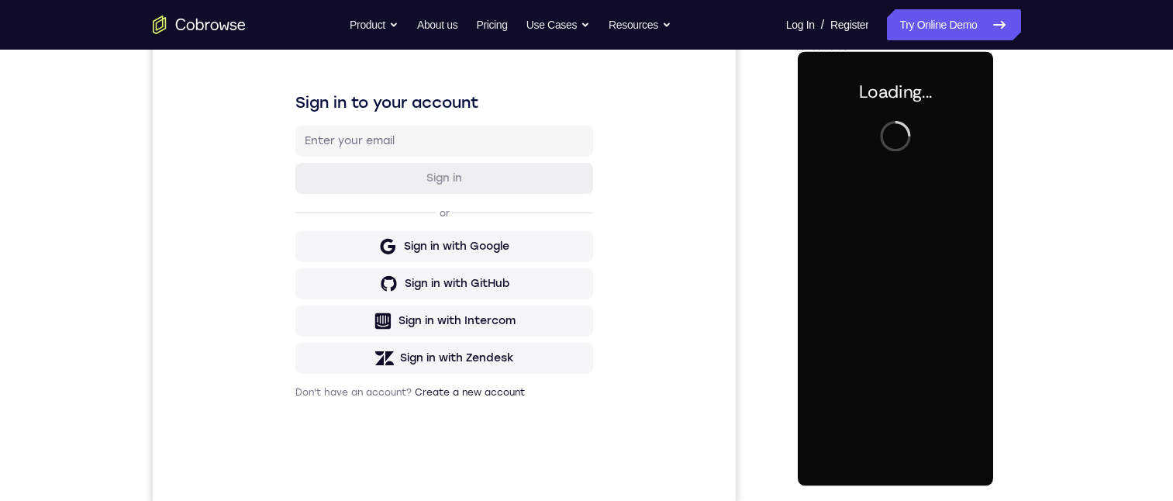
scroll to position [0, 0]
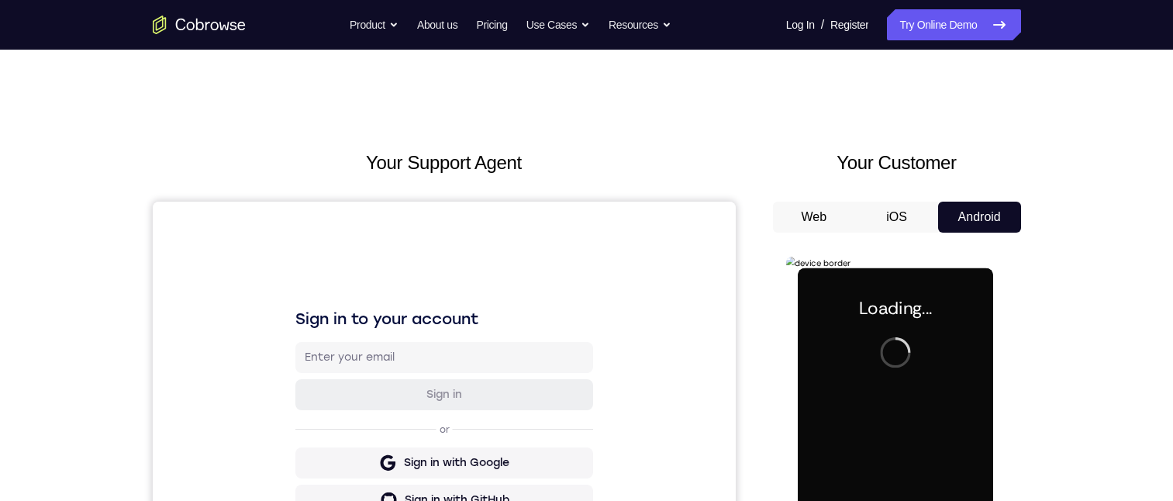
drag, startPoint x: 803, startPoint y: 212, endPoint x: 154, endPoint y: 0, distance: 681.9
click at [803, 212] on button "Web" at bounding box center [814, 217] width 83 height 31
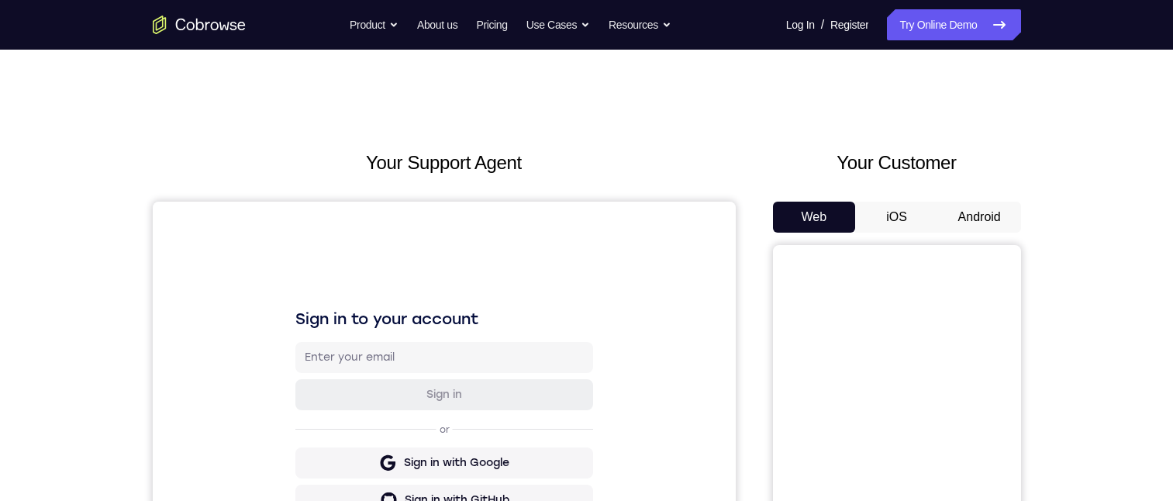
scroll to position [288, 0]
